Goal: Information Seeking & Learning: Learn about a topic

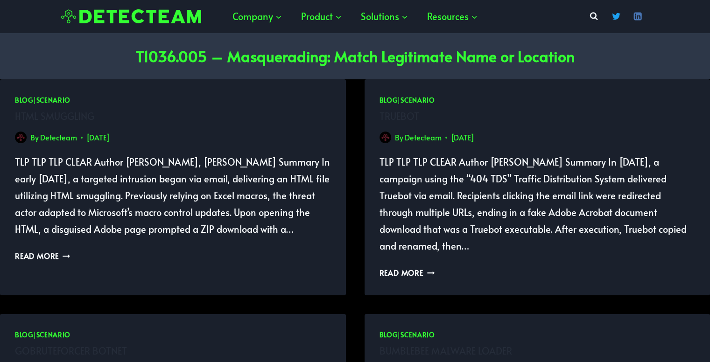
click at [418, 177] on p "TLP TLP TLP CLEAR Author Jordi M. Lobo Summary In May 2023, a campaign using th…" at bounding box center [538, 204] width 316 height 101
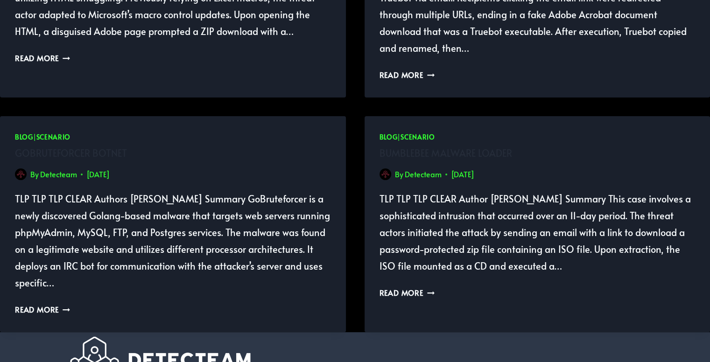
scroll to position [211, 0]
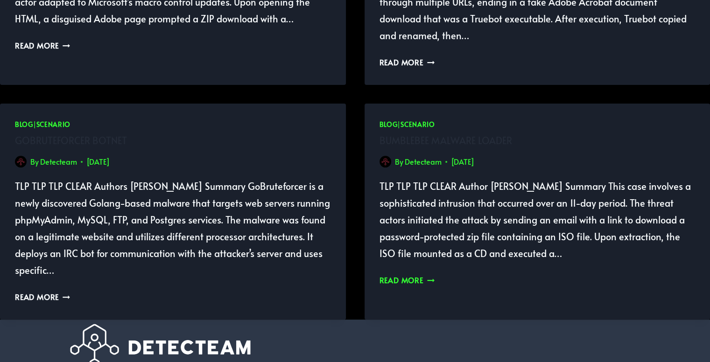
click at [406, 283] on link "Read More BumbleBee malware loader Continue" at bounding box center [407, 280] width 55 height 10
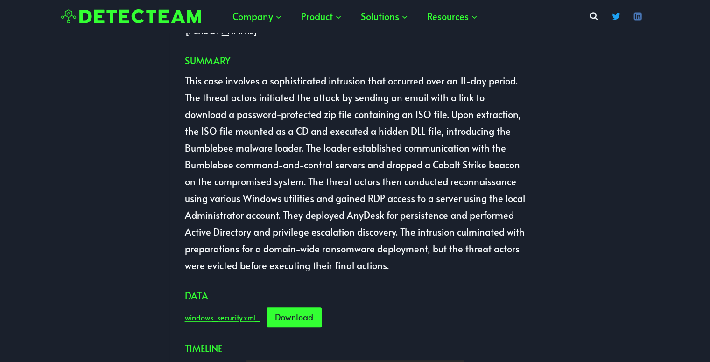
scroll to position [205, 0]
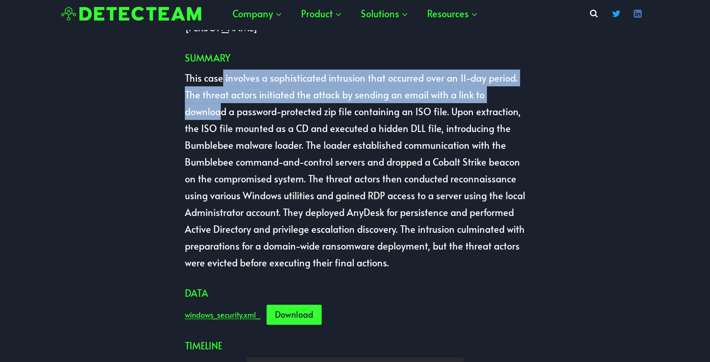
drag, startPoint x: 221, startPoint y: 80, endPoint x: 519, endPoint y: 91, distance: 298.5
click at [519, 91] on p "This case involves a sophisticated intrusion that occurred over an 11-day perio…" at bounding box center [355, 171] width 341 height 202
click at [255, 95] on p "This case involves a sophisticated intrusion that occurred over an 11-day perio…" at bounding box center [355, 171] width 341 height 202
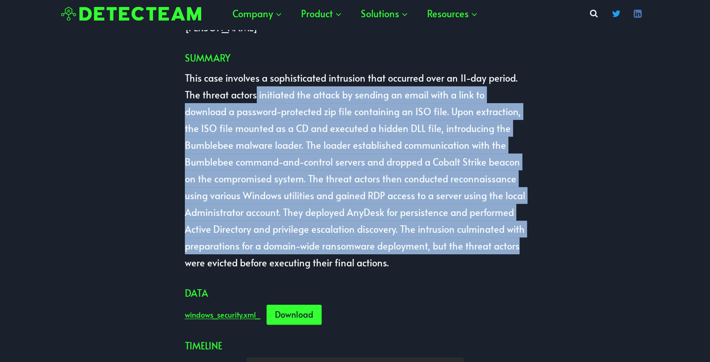
drag, startPoint x: 255, startPoint y: 95, endPoint x: 508, endPoint y: 252, distance: 297.7
click at [508, 252] on p "This case involves a sophisticated intrusion that occurred over an 11-day perio…" at bounding box center [355, 171] width 341 height 202
click at [226, 314] on link "windows_security.xml_" at bounding box center [223, 314] width 76 height 10
